Goal: Task Accomplishment & Management: Use online tool/utility

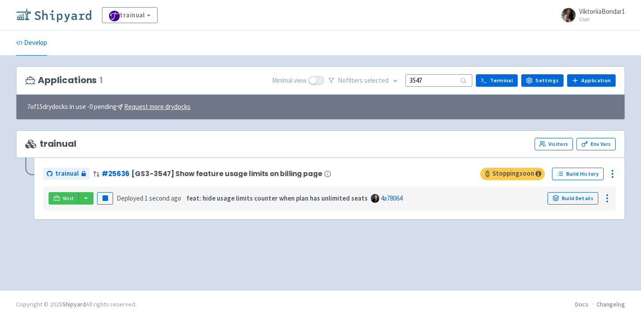
click at [52, 13] on img at bounding box center [53, 15] width 75 height 14
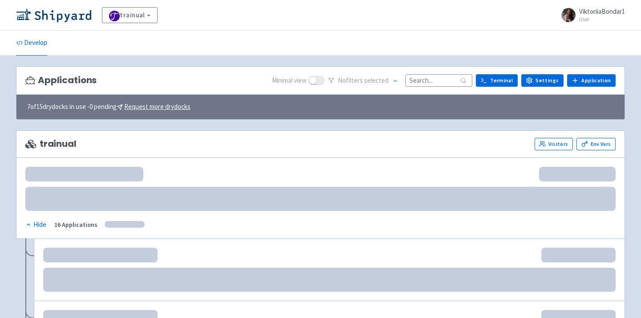
click at [442, 82] on input at bounding box center [438, 80] width 67 height 12
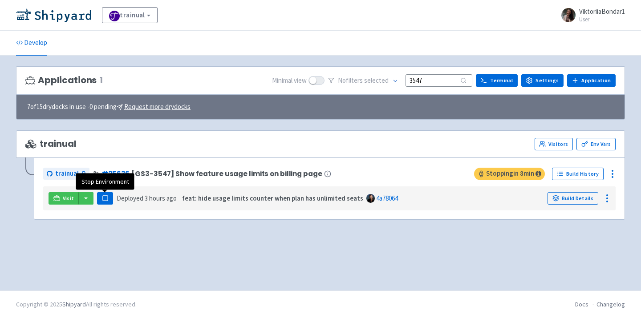
type input "3547"
click at [107, 202] on icon "button" at bounding box center [105, 198] width 7 height 7
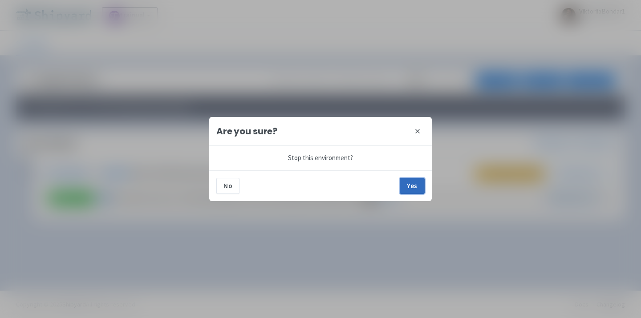
click at [403, 186] on button "Yes" at bounding box center [411, 186] width 25 height 16
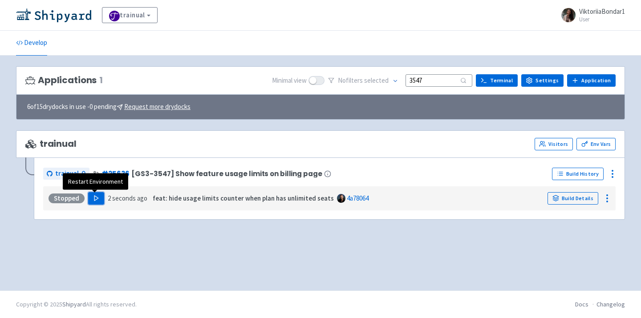
click at [97, 195] on icon "button" at bounding box center [96, 198] width 7 height 7
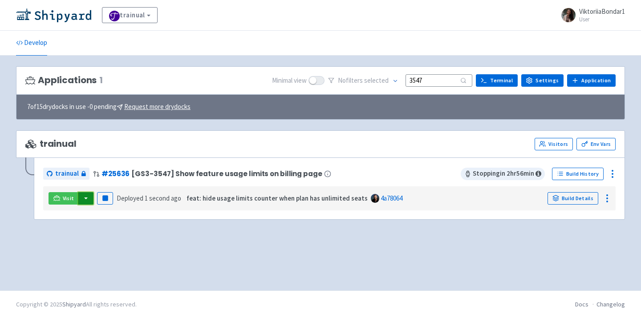
click at [85, 199] on button "button" at bounding box center [85, 198] width 15 height 12
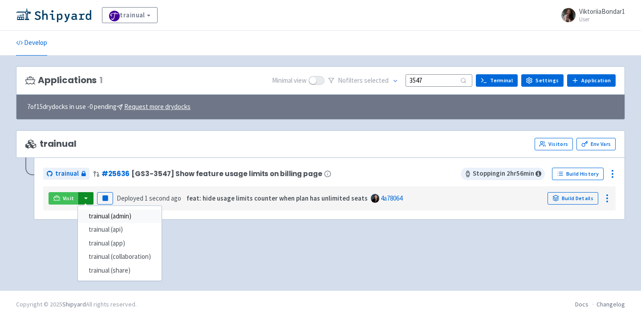
click at [96, 218] on link "trainual (admin)" at bounding box center [120, 217] width 84 height 14
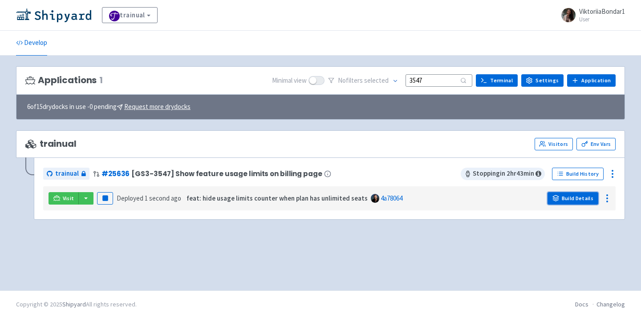
click at [574, 194] on link "Build Details" at bounding box center [572, 198] width 51 height 12
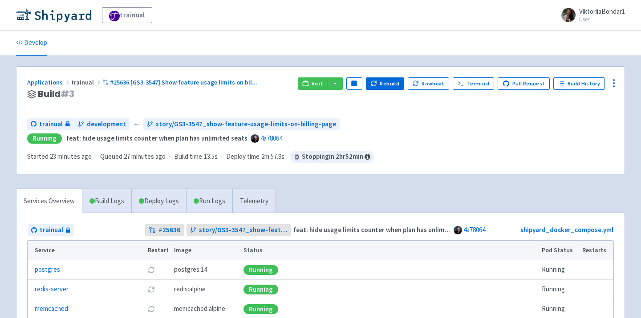
click at [494, 132] on div "trainual development ← story/GS3-3547_show-feature-usage-limits-on-billing-page…" at bounding box center [320, 130] width 586 height 25
